Goal: Information Seeking & Learning: Learn about a topic

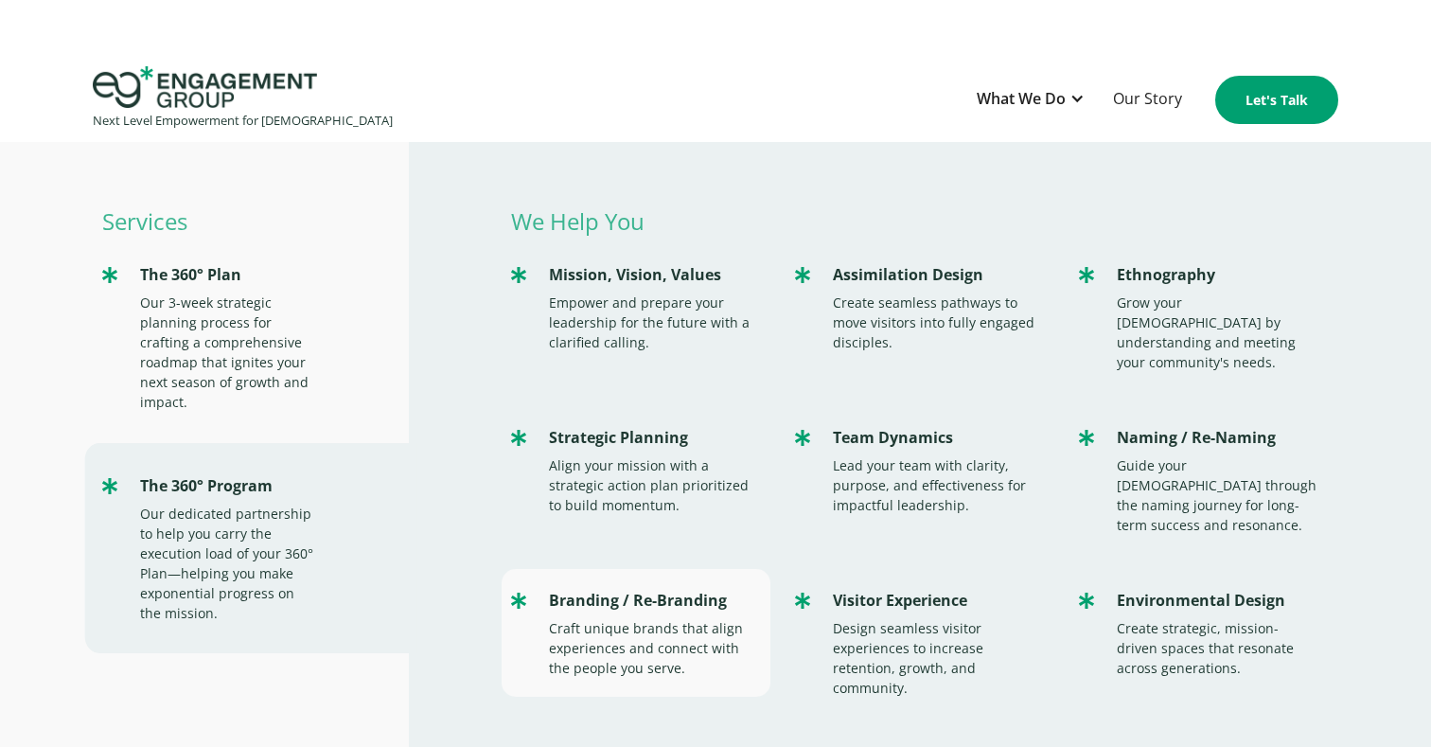
click at [600, 618] on div "Craft unique brands that align experiences and connect with the people you serv…" at bounding box center [650, 648] width 202 height 60
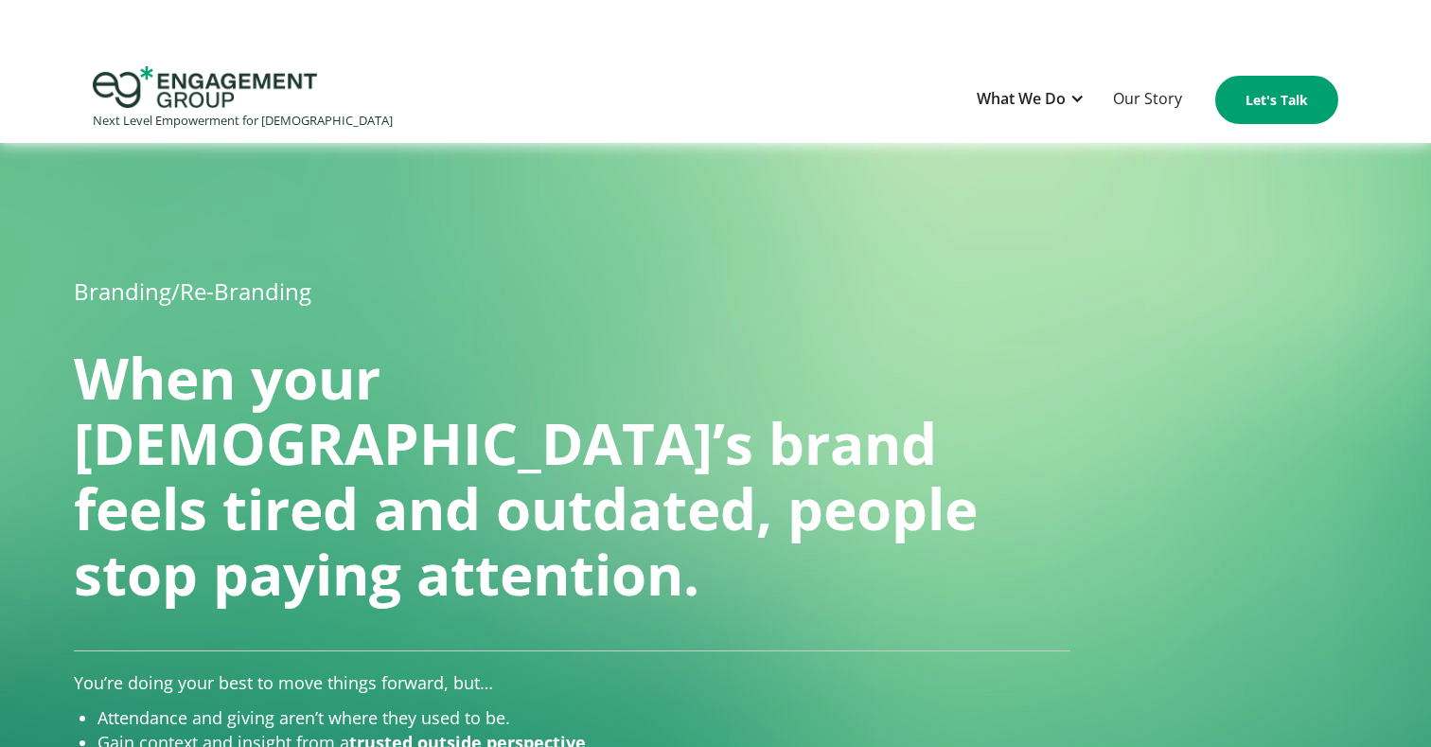
click at [342, 730] on li "Gain context and insight from a trusted outside perspective ." at bounding box center [583, 742] width 972 height 25
click at [767, 488] on h1 "When your church’s brand feels tired and outdated, people stop paying attention." at bounding box center [571, 475] width 995 height 261
click at [1055, 97] on div "What We Do" at bounding box center [1021, 99] width 89 height 26
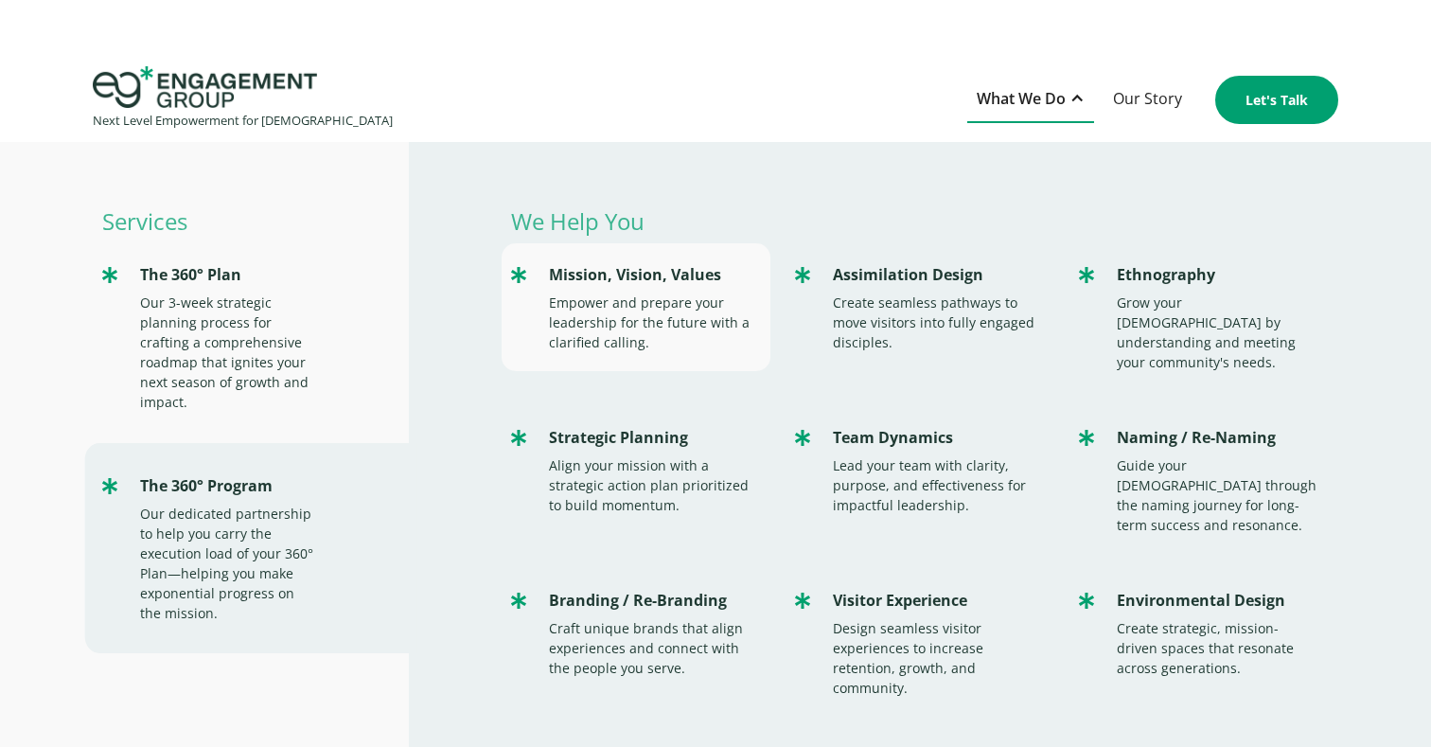
click at [663, 290] on div "Mission, Vision, Values Empower and prepare your leadership for the future with…" at bounding box center [636, 307] width 269 height 128
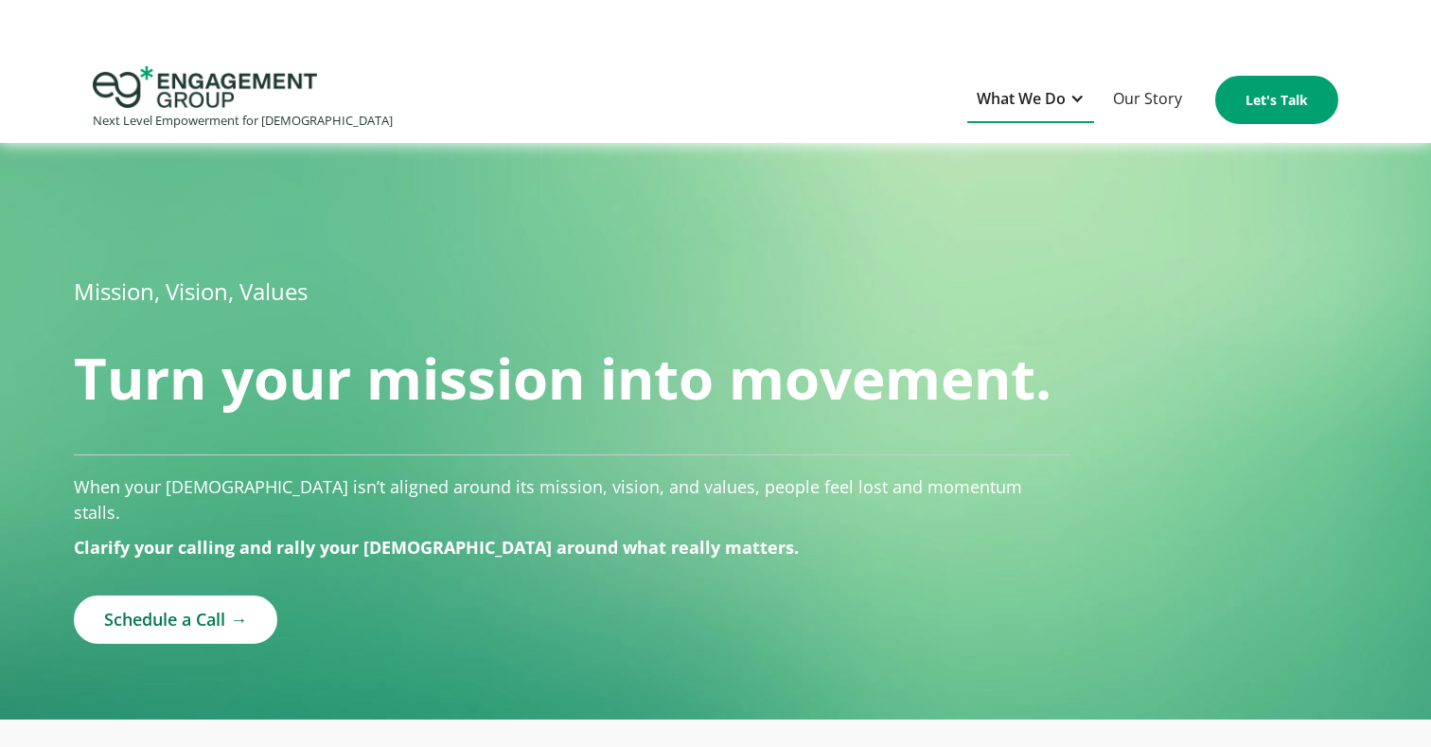
click at [1030, 108] on div "What We Do" at bounding box center [1021, 99] width 89 height 26
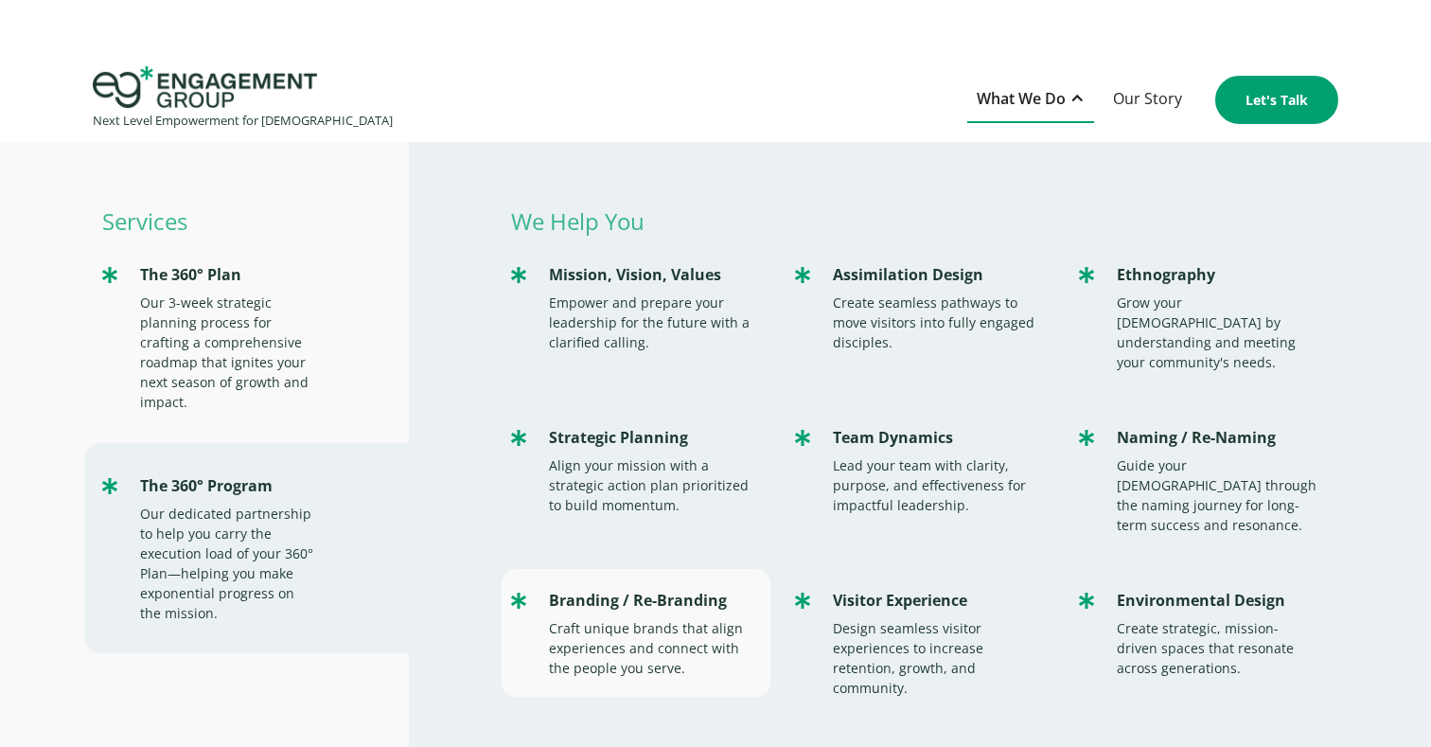
click at [630, 618] on div "Craft unique brands that align experiences and connect with the people you serv…" at bounding box center [650, 648] width 202 height 60
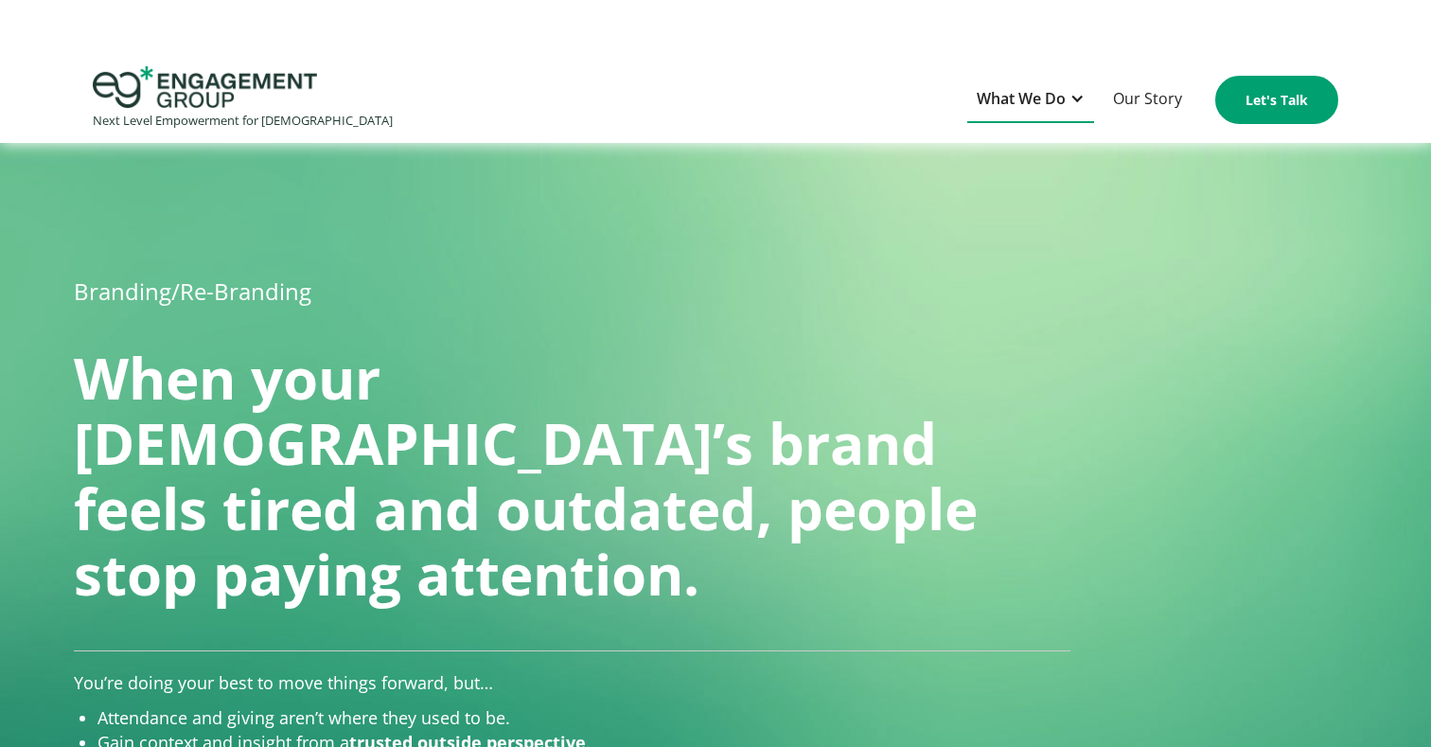
click at [1035, 104] on div "What We Do" at bounding box center [1021, 99] width 89 height 26
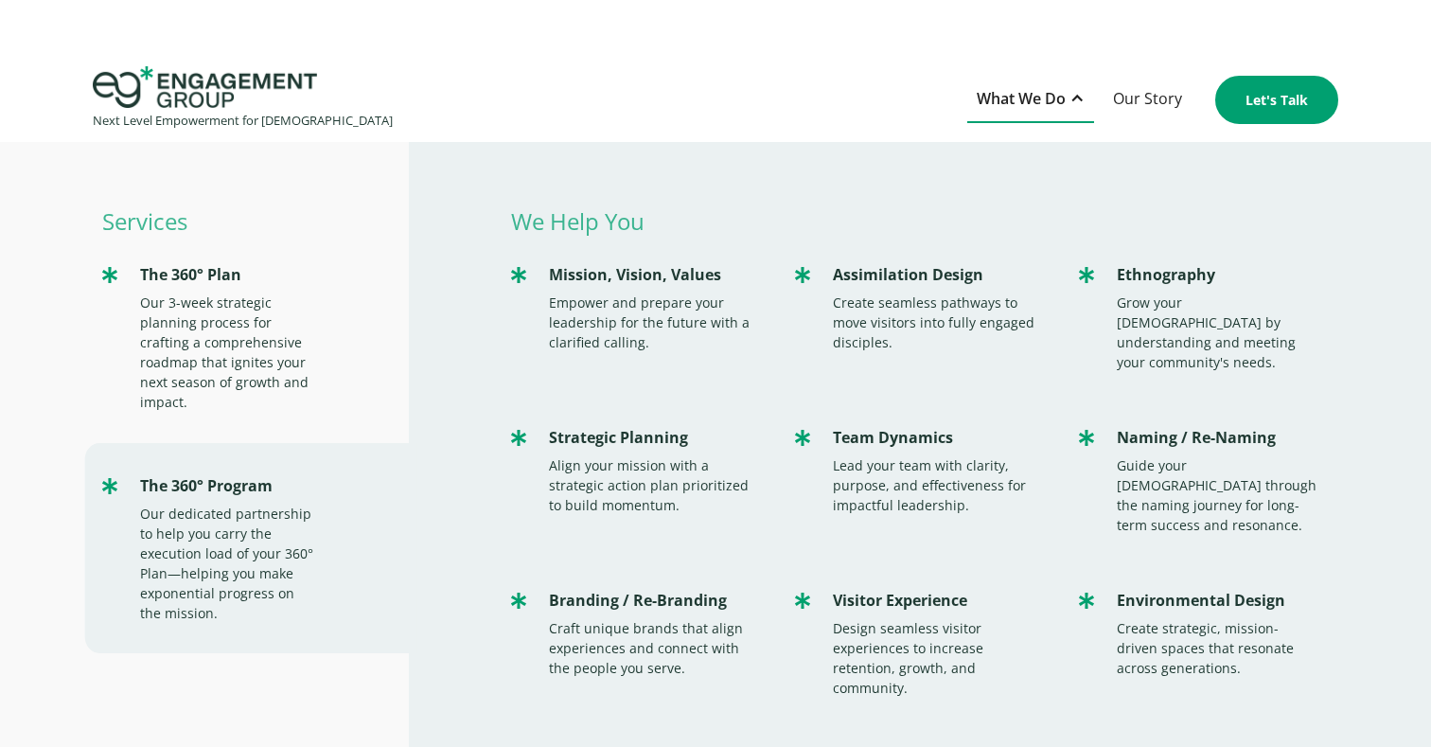
click at [766, 160] on div "We Help You Mission, Vision, Values Empower and prepare your leadership for the…" at bounding box center [920, 548] width 1022 height 812
click at [697, 108] on div "Next Level Empowerment for Churches What We Do Services The 360° Plan Our 3-wee…" at bounding box center [715, 99] width 1431 height 67
